Goal: Register for event/course

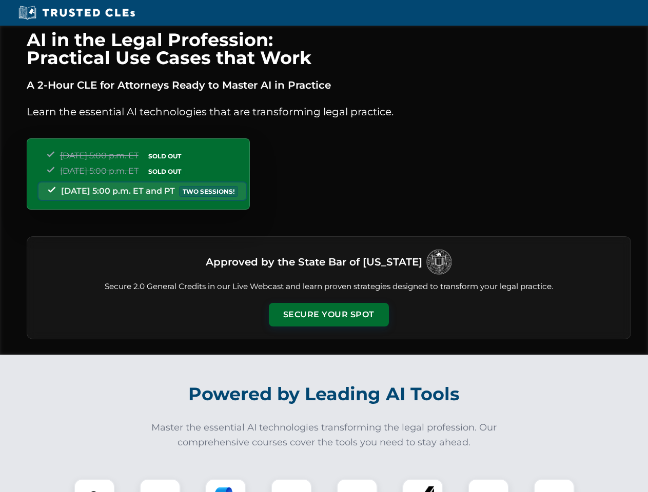
click at [328, 315] on button "Secure Your Spot" at bounding box center [329, 315] width 120 height 24
click at [94, 486] on img at bounding box center [94, 500] width 30 height 30
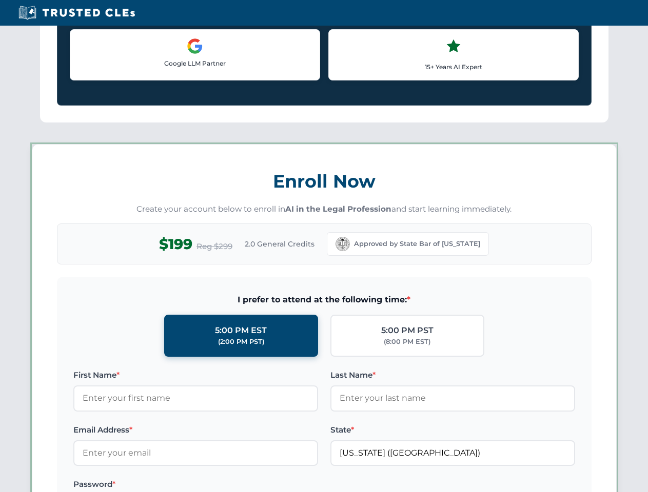
click at [226, 486] on div "AI in the Legal Profession: Practical Use Cases that Work A 2-Hour CLE for Atto…" at bounding box center [324, 480] width 648 height 2399
